Goal: Task Accomplishment & Management: Manage account settings

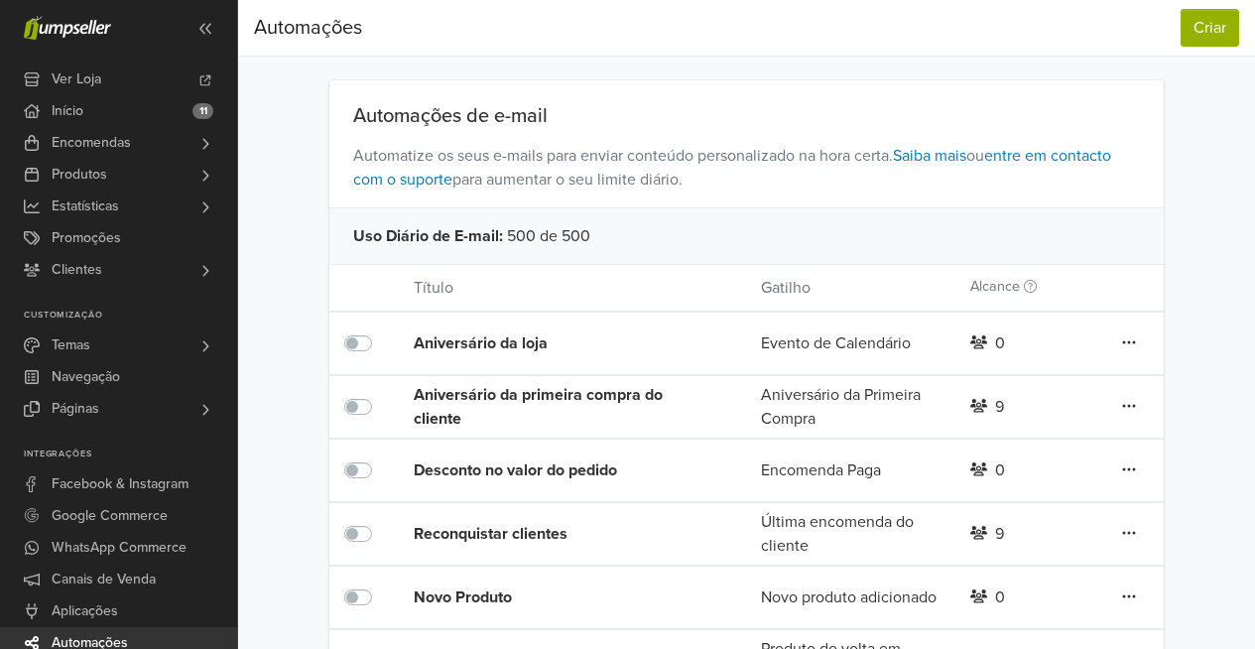
scroll to position [257, 0]
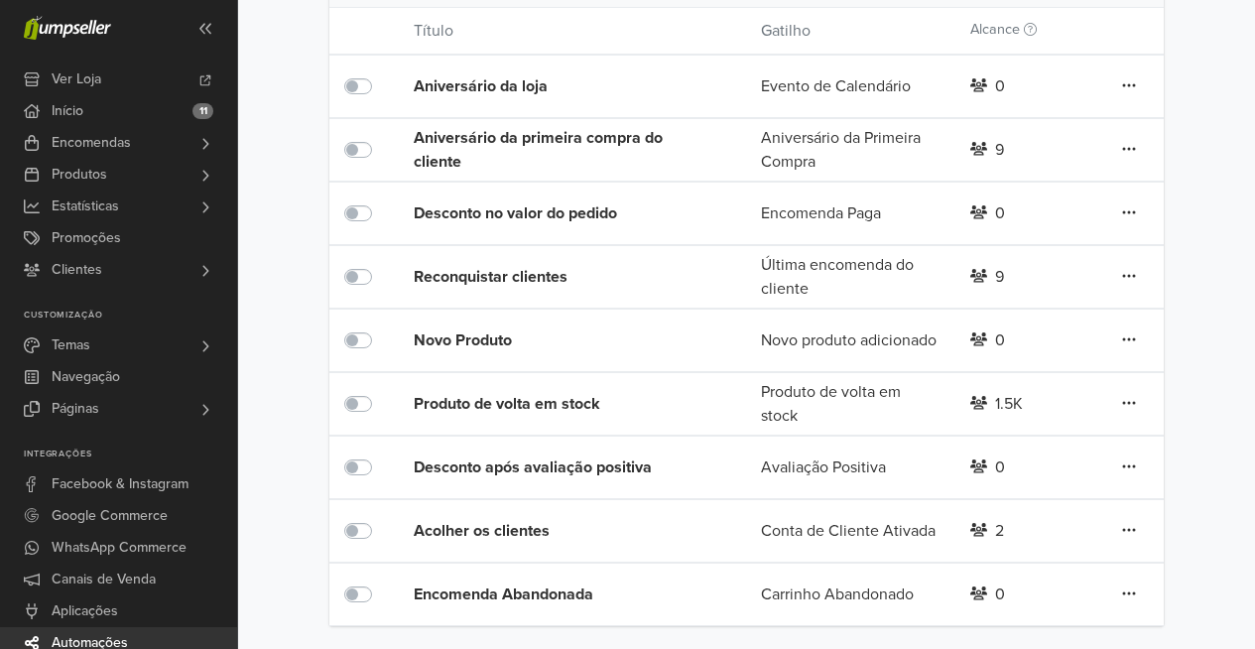
click at [565, 396] on div "Produto de volta em stock" at bounding box center [553, 404] width 278 height 24
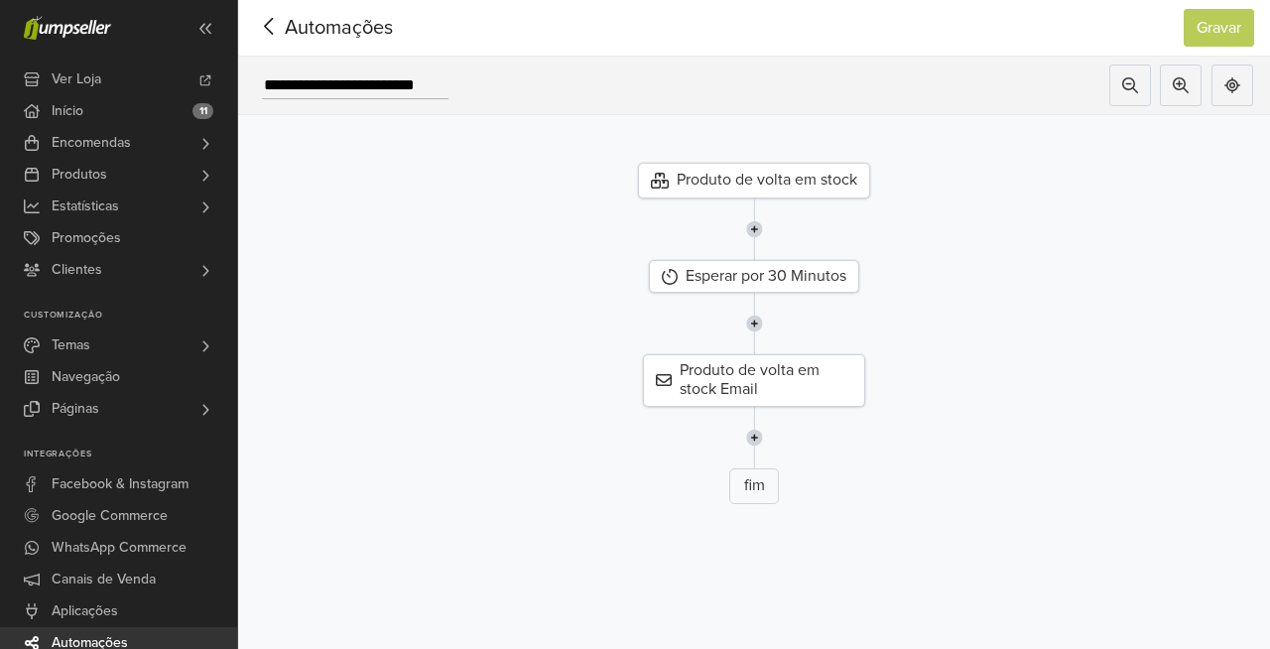
click at [741, 178] on div "Produto de volta em stock" at bounding box center [754, 181] width 232 height 36
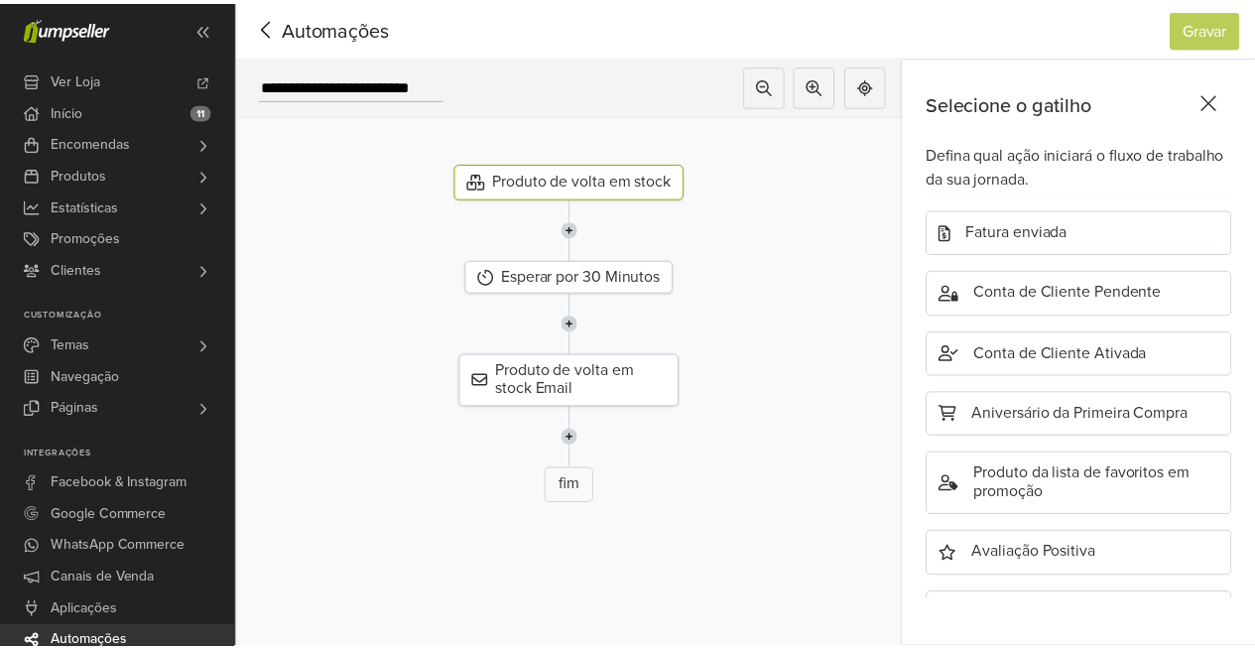
scroll to position [758, 0]
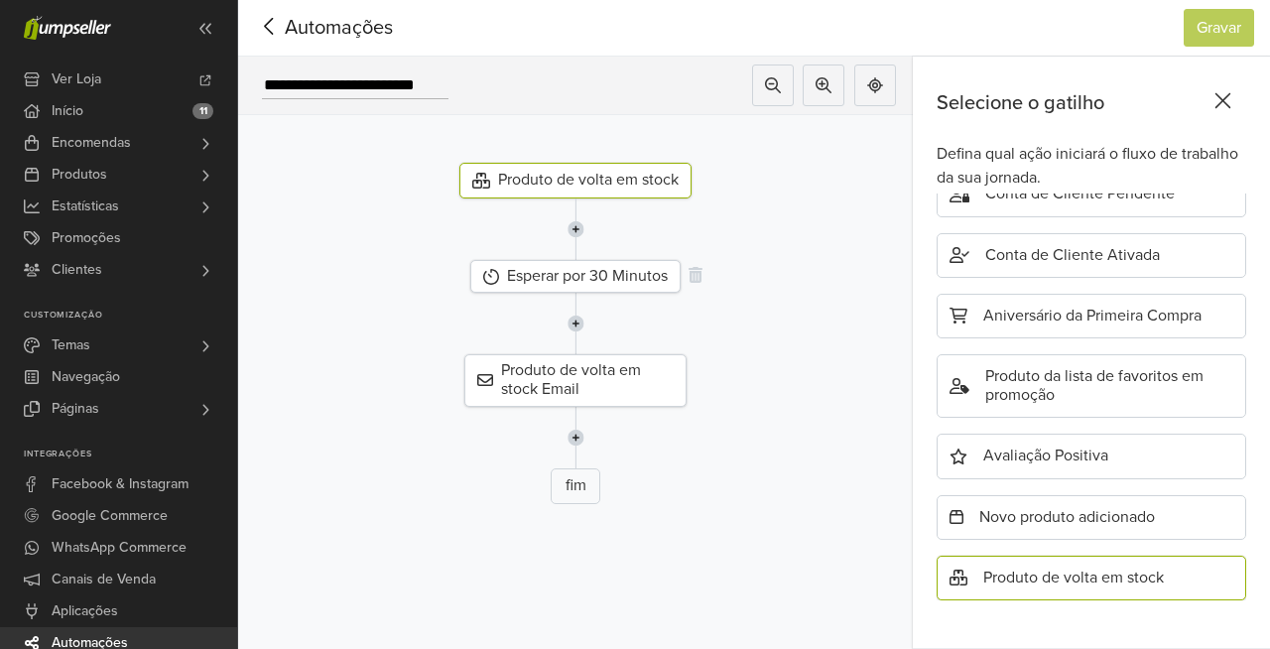
click at [653, 276] on div "Esperar por 30 Minutos" at bounding box center [575, 276] width 210 height 33
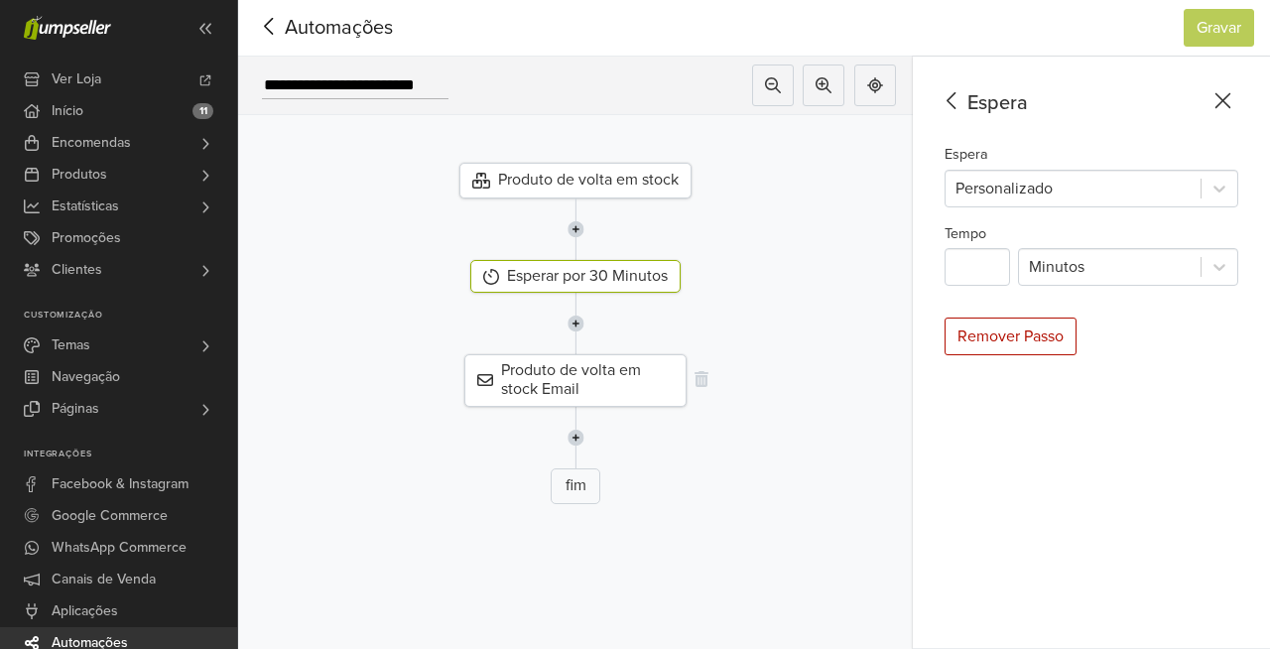
click at [607, 383] on div "Produto de volta em stock Email" at bounding box center [575, 380] width 222 height 52
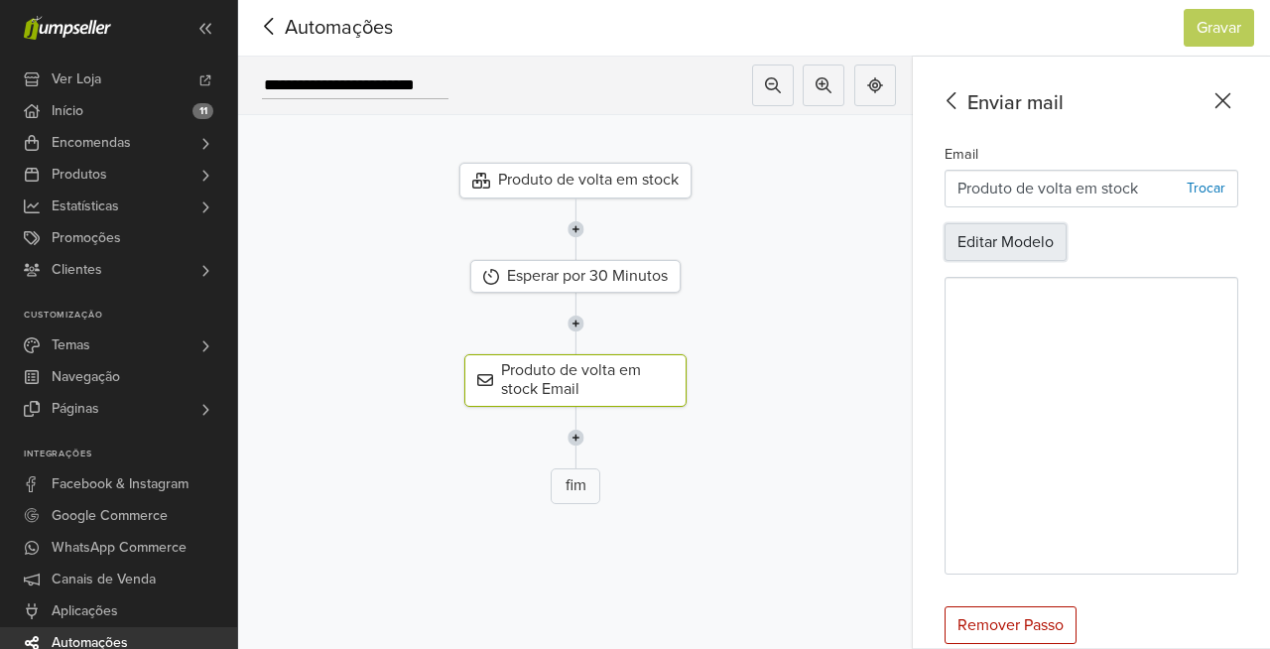
click at [1016, 242] on button "Editar Modelo" at bounding box center [1006, 242] width 122 height 38
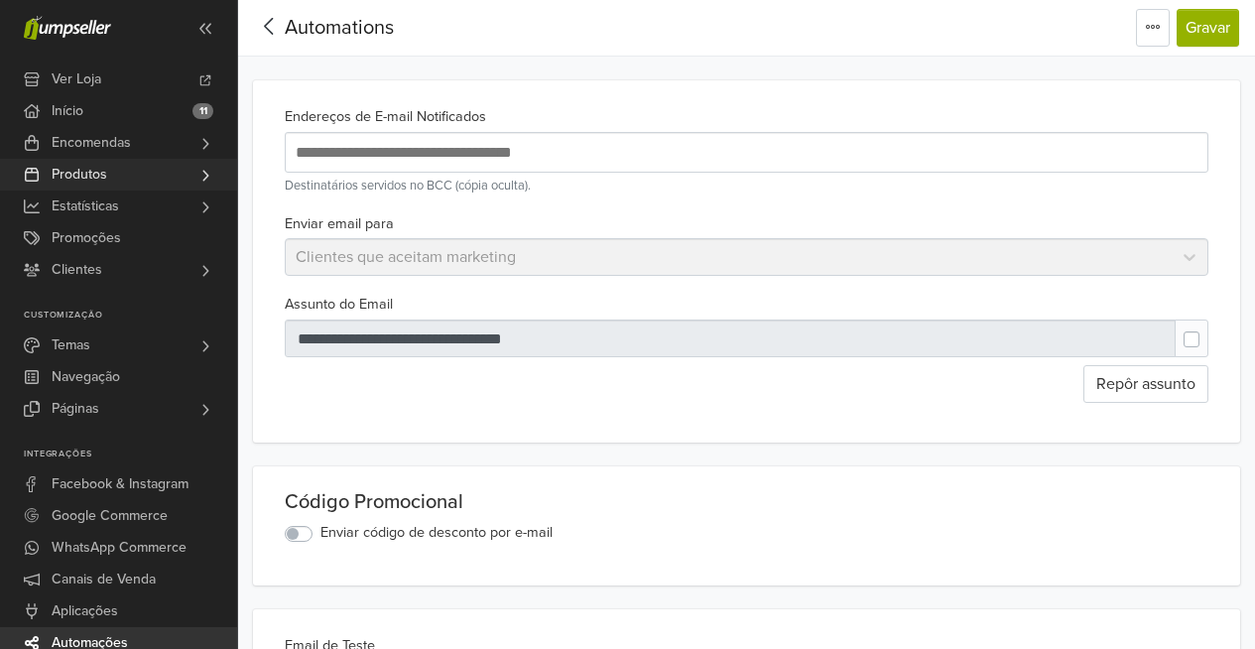
click at [145, 170] on link "Produtos" at bounding box center [118, 175] width 237 height 32
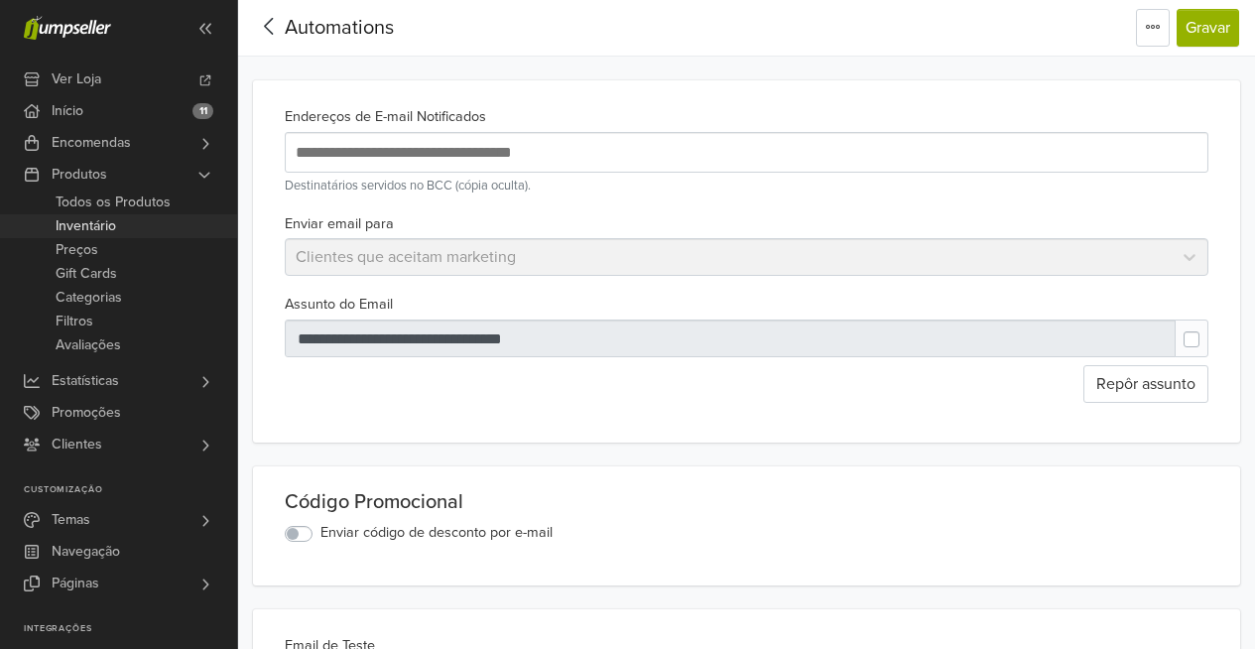
click at [138, 225] on link "Inventário" at bounding box center [118, 226] width 237 height 24
